Goal: Information Seeking & Learning: Learn about a topic

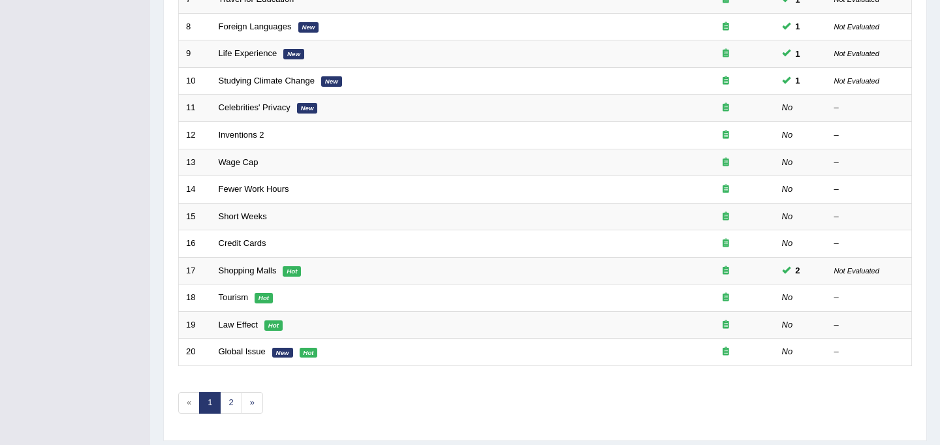
scroll to position [419, 0]
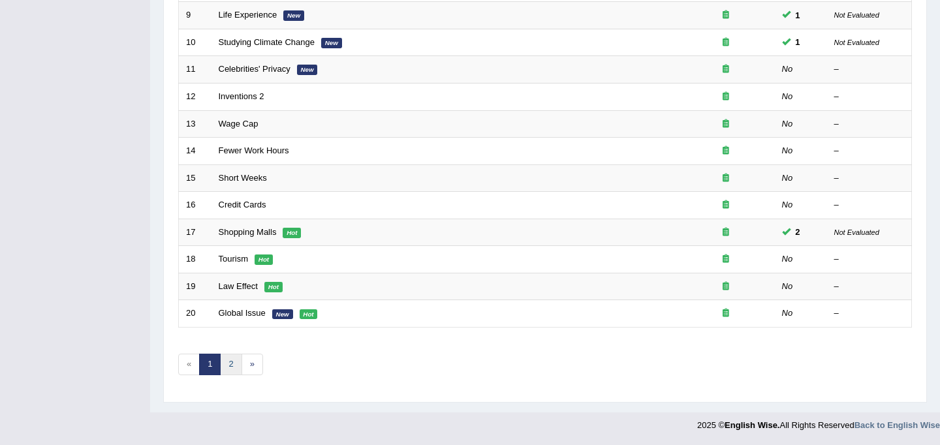
click at [235, 367] on link "2" at bounding box center [231, 365] width 22 height 22
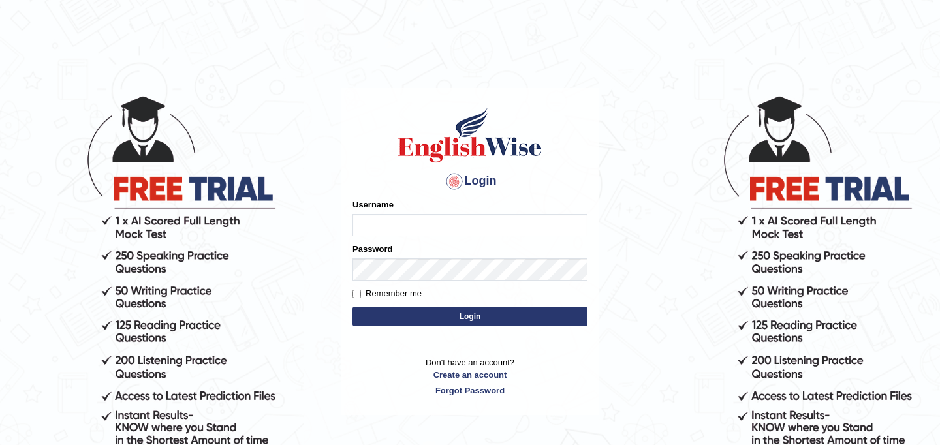
type input "najakter"
click at [414, 319] on button "Login" at bounding box center [469, 317] width 235 height 20
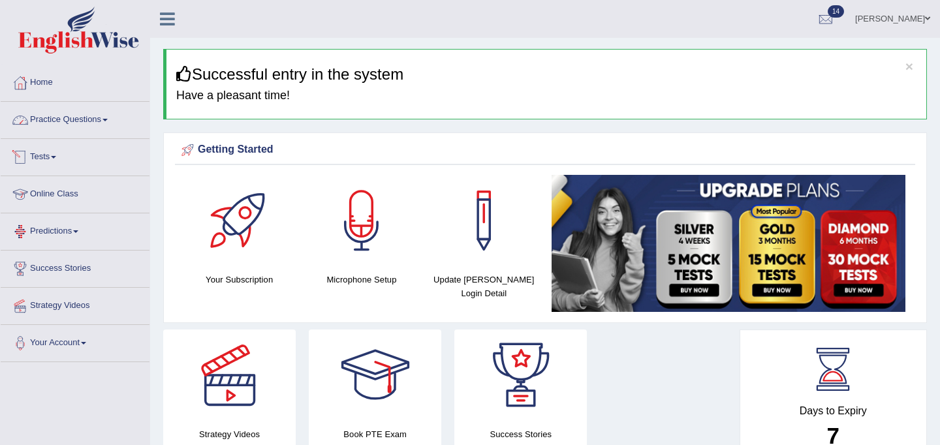
click at [62, 120] on link "Practice Questions" at bounding box center [75, 118] width 149 height 33
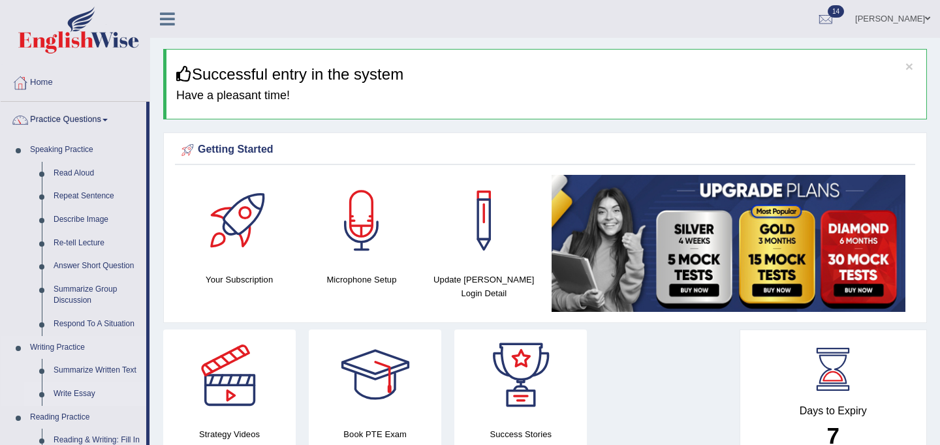
click at [89, 395] on link "Write Essay" at bounding box center [97, 393] width 99 height 23
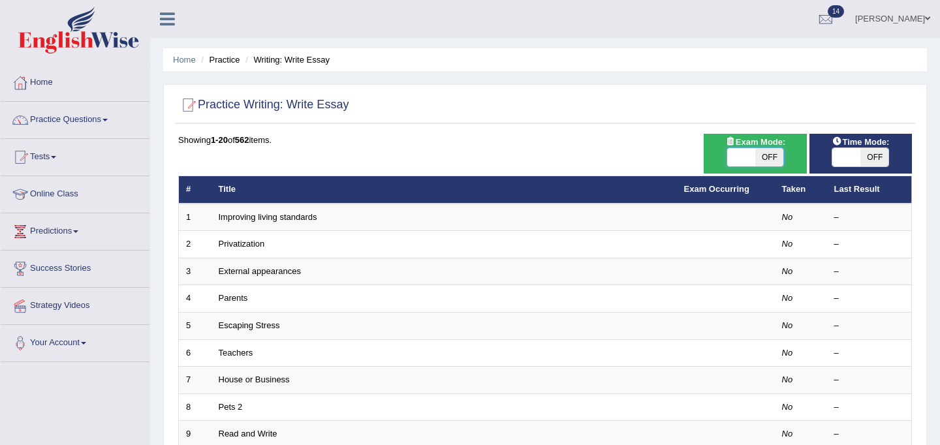
click at [742, 158] on span at bounding box center [741, 157] width 28 height 18
checkbox input "true"
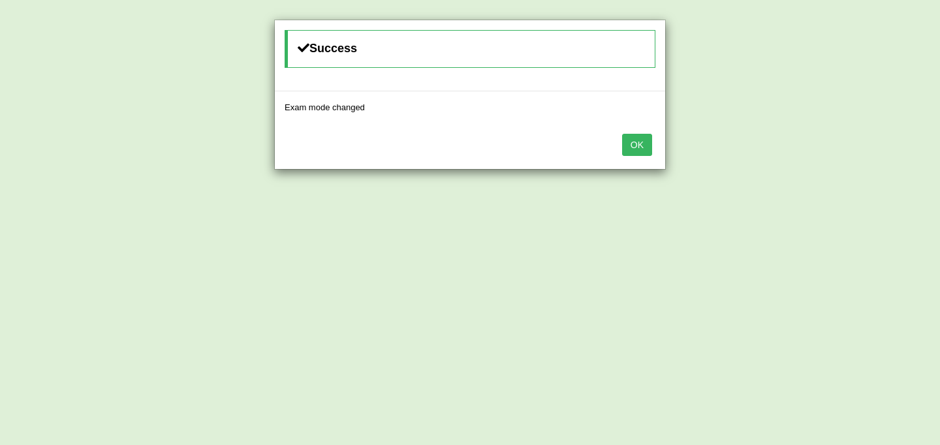
click at [636, 146] on button "OK" at bounding box center [637, 145] width 30 height 22
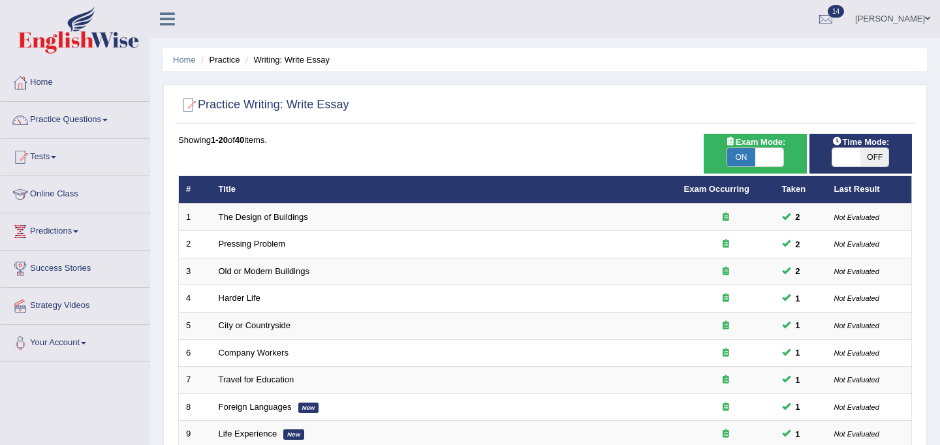
click at [844, 159] on span at bounding box center [846, 157] width 28 height 18
checkbox input "true"
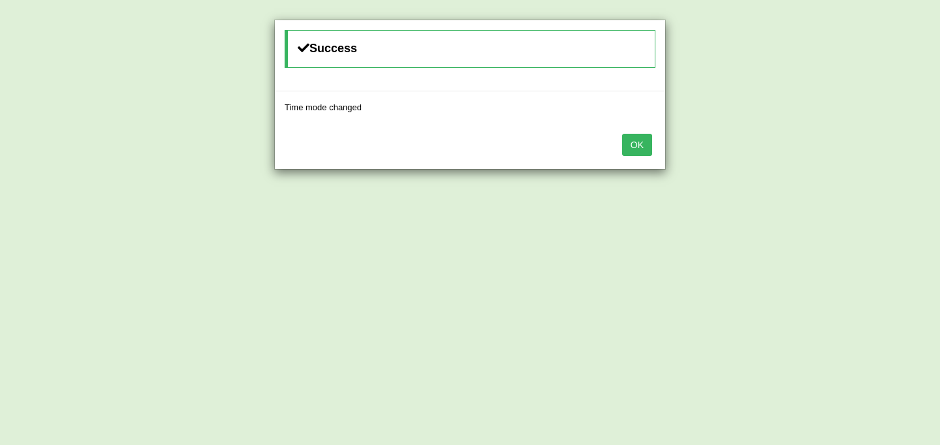
click at [643, 148] on button "OK" at bounding box center [637, 145] width 30 height 22
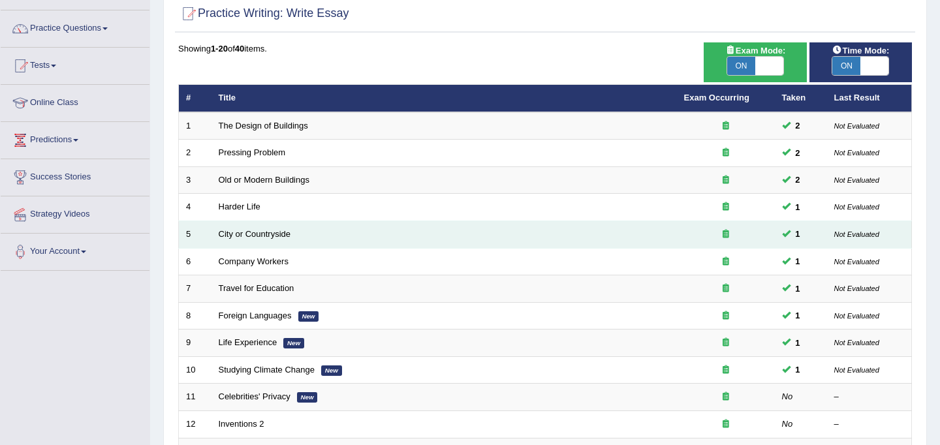
scroll to position [93, 0]
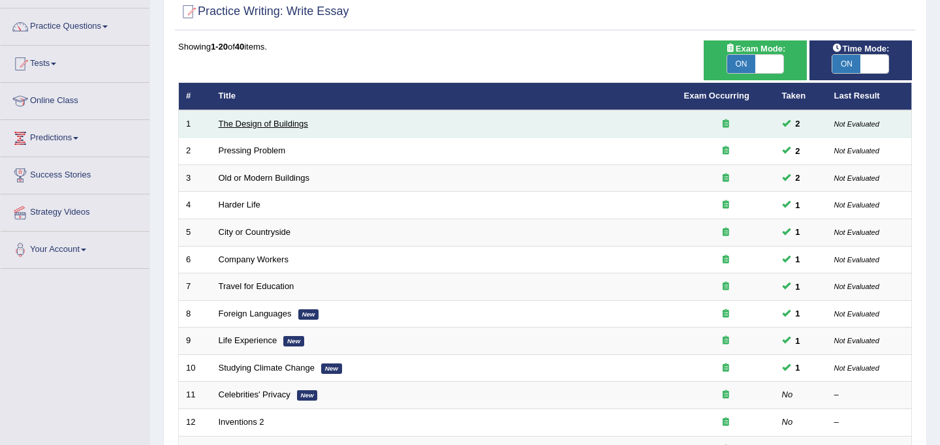
click at [297, 129] on link "The Design of Buildings" at bounding box center [263, 124] width 89 height 10
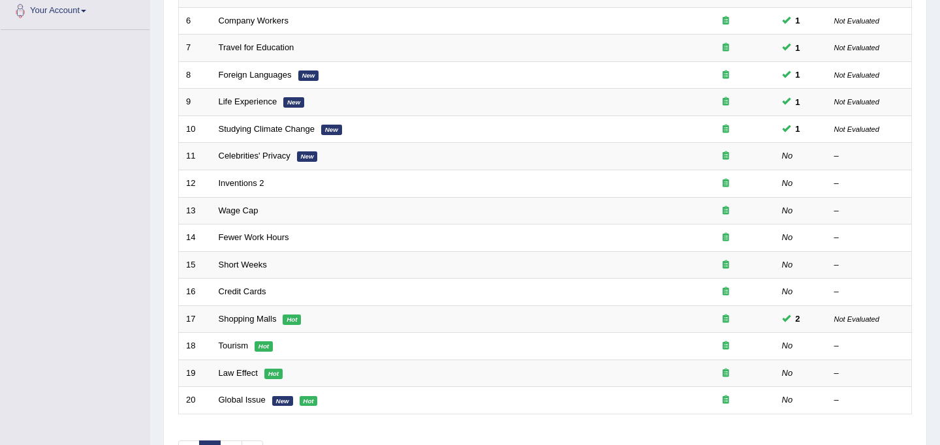
scroll to position [337, 0]
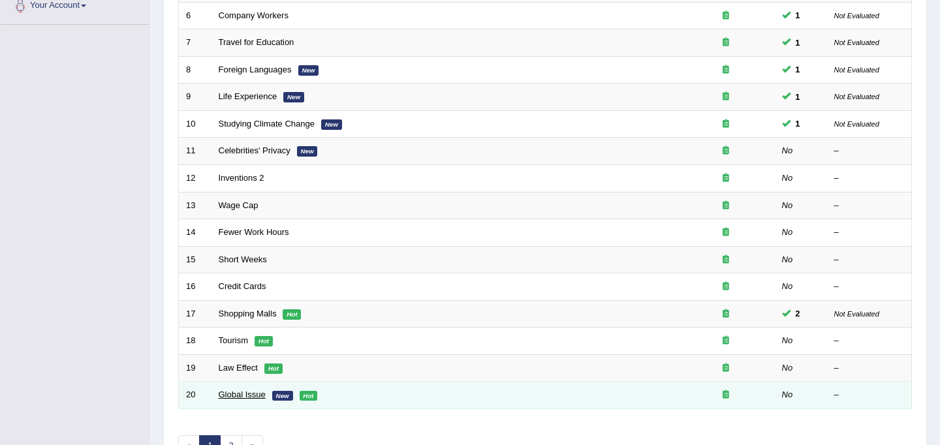
click at [258, 395] on link "Global Issue" at bounding box center [242, 395] width 47 height 10
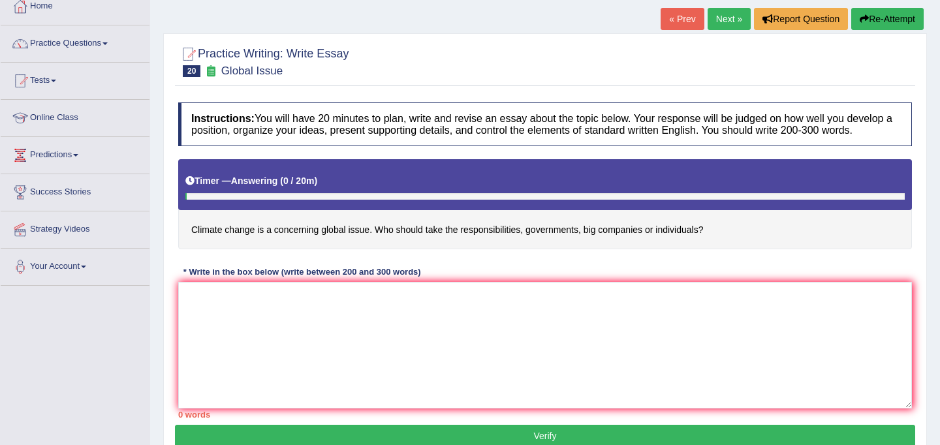
scroll to position [76, 0]
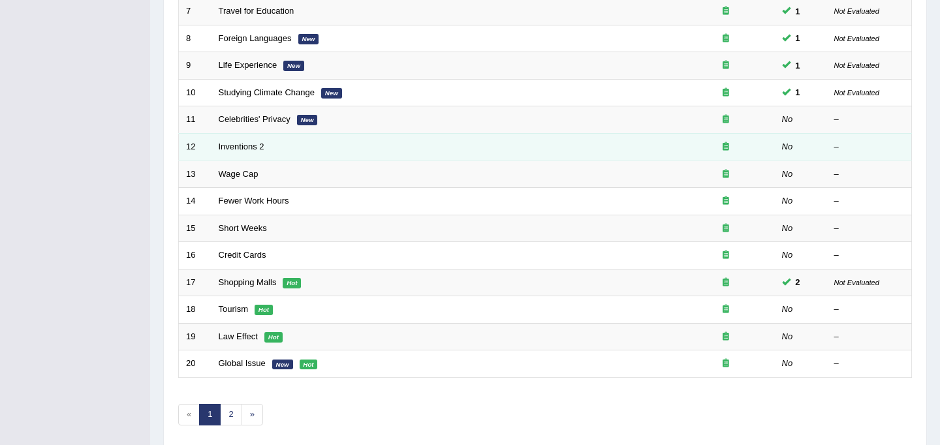
scroll to position [419, 0]
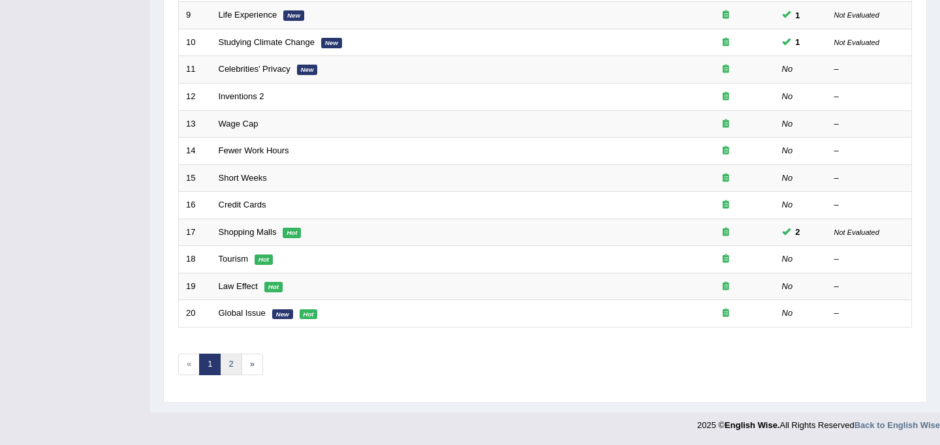
click at [230, 362] on link "2" at bounding box center [231, 365] width 22 height 22
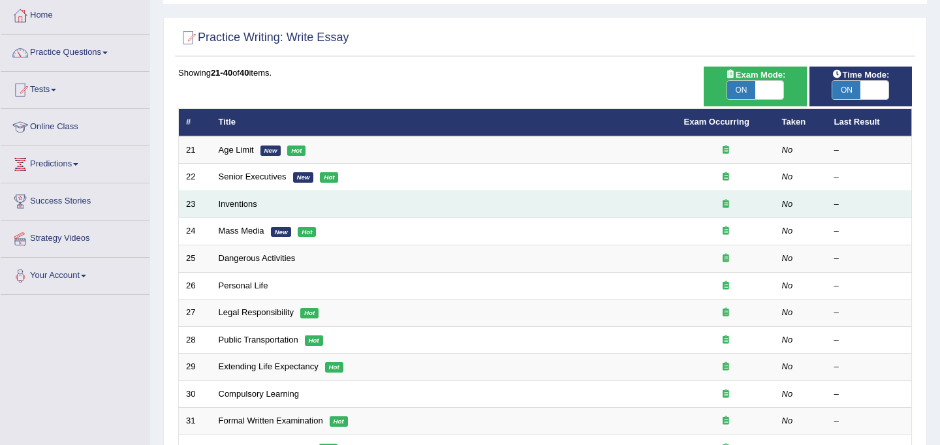
scroll to position [72, 0]
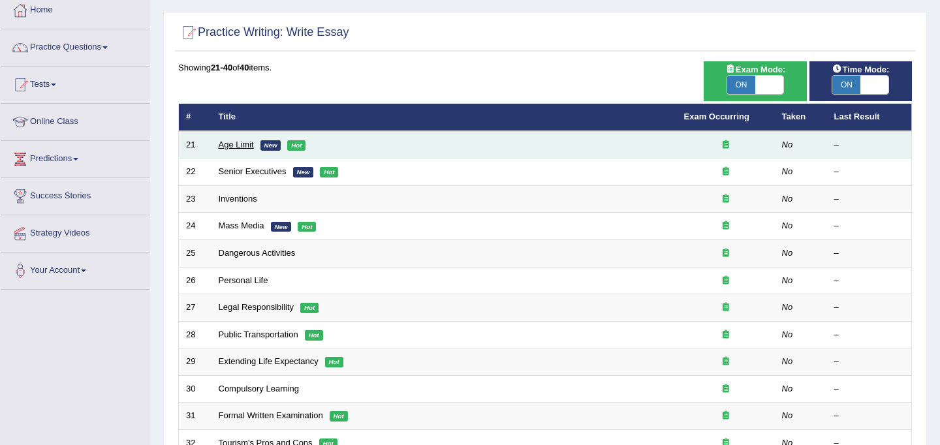
click at [247, 140] on link "Age Limit" at bounding box center [236, 145] width 35 height 10
